Goal: Find specific page/section: Find specific page/section

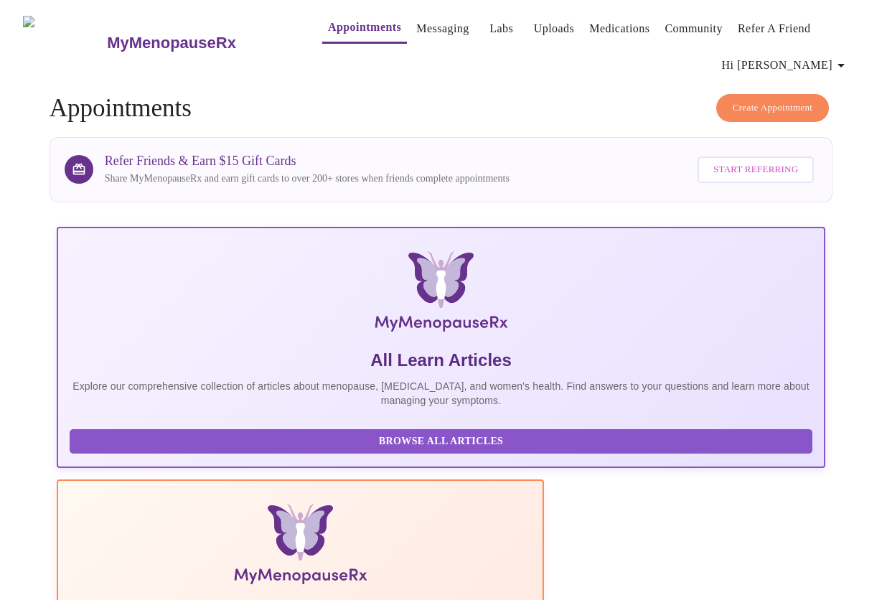
scroll to position [574, 0]
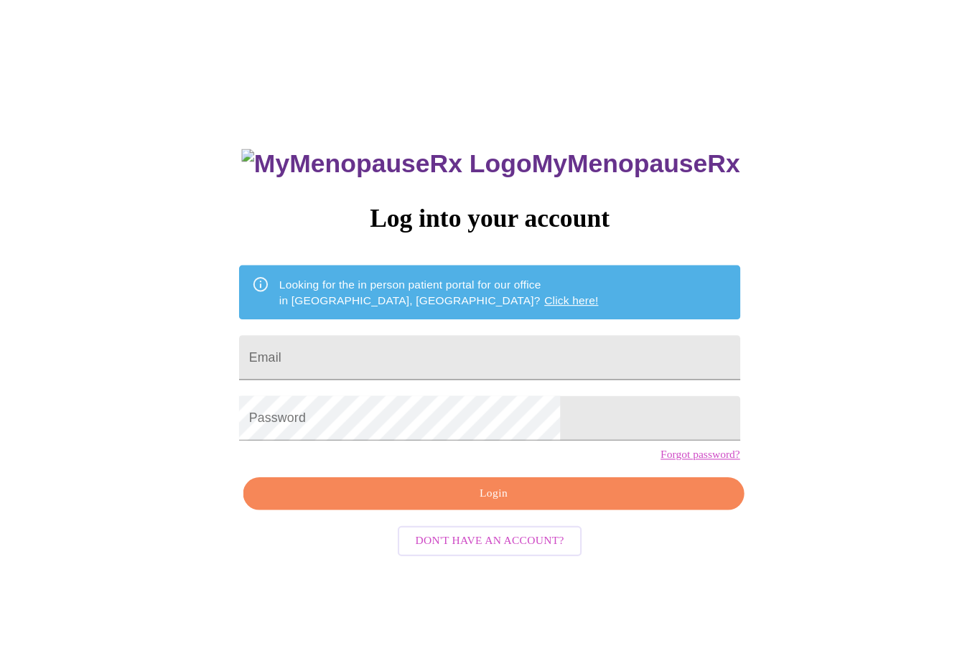
scroll to position [14, 0]
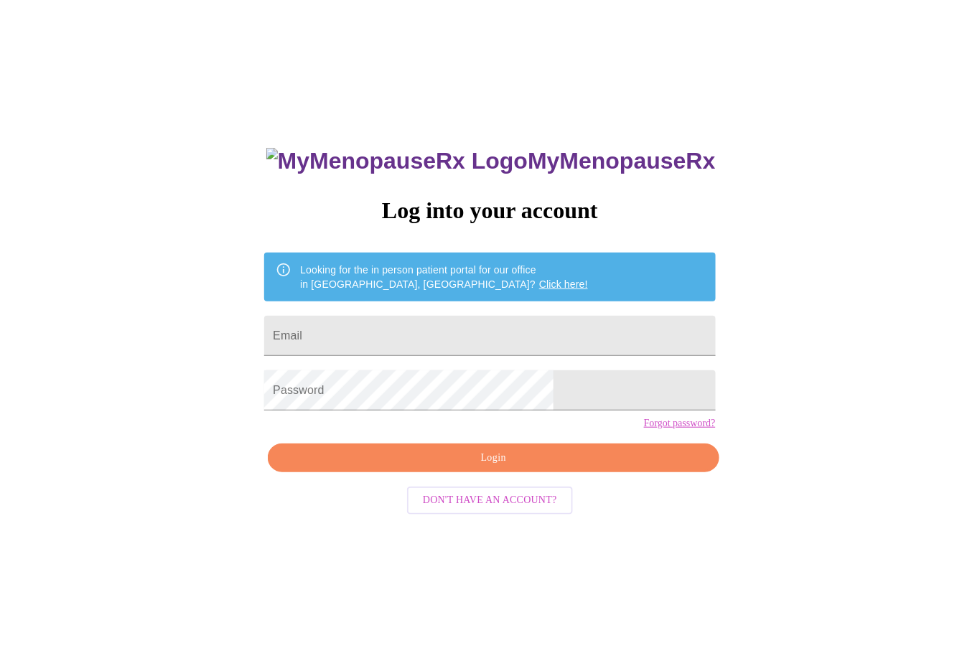
drag, startPoint x: 891, startPoint y: 18, endPoint x: 631, endPoint y: 88, distance: 269.2
click at [630, 90] on div "MyMenopauseRx Log into your account Looking for the in person patient portal fo…" at bounding box center [490, 391] width 968 height 800
